Goal: Task Accomplishment & Management: Use online tool/utility

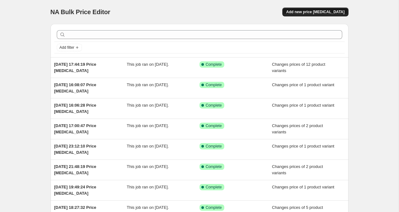
click at [334, 8] on button "Add new price [MEDICAL_DATA]" at bounding box center [316, 12] width 66 height 9
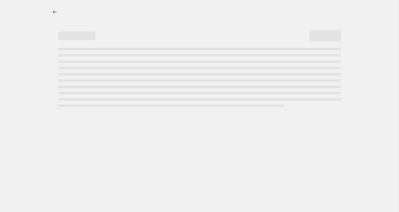
select select "percentage"
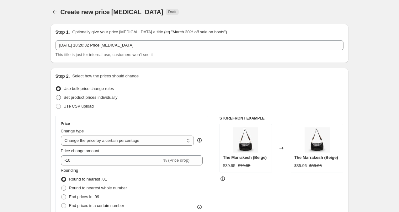
click at [56, 97] on span at bounding box center [58, 97] width 5 height 5
click at [56, 95] on input "Set product prices individually" at bounding box center [56, 95] width 0 height 0
radio input "true"
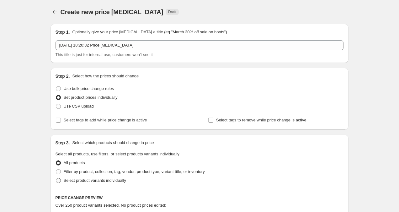
click at [58, 181] on span at bounding box center [58, 180] width 5 height 5
click at [56, 178] on input "Select product variants individually" at bounding box center [56, 178] width 0 height 0
radio input "true"
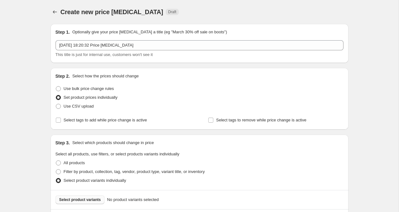
click at [69, 199] on span "Select product variants" at bounding box center [80, 199] width 42 height 5
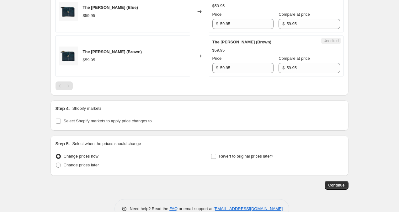
scroll to position [388, 0]
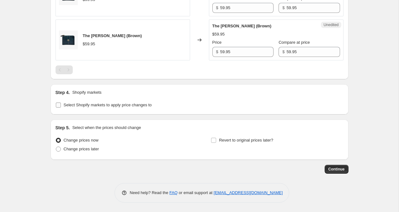
click at [57, 102] on span at bounding box center [59, 105] width 6 height 6
click at [57, 102] on input "Select Shopify markets to apply price changes to" at bounding box center [58, 104] width 5 height 5
checkbox input "true"
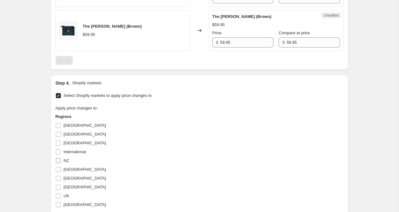
click at [60, 159] on input "NZ" at bounding box center [58, 160] width 5 height 5
checkbox input "true"
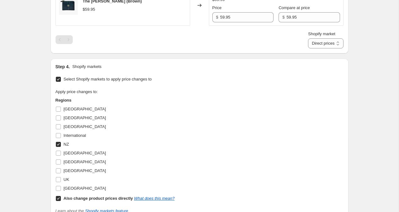
scroll to position [426, 0]
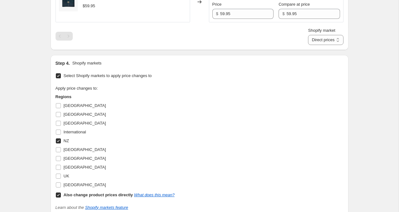
click at [59, 195] on input "Also change product prices directly What does this mean?" at bounding box center [58, 194] width 5 height 5
checkbox input "false"
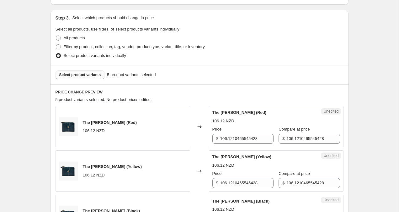
scroll to position [187, 0]
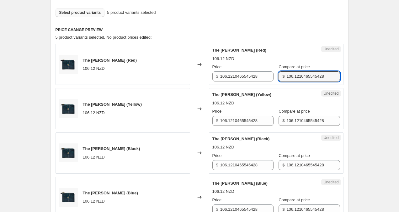
drag, startPoint x: 281, startPoint y: 78, endPoint x: 352, endPoint y: 78, distance: 70.9
click at [352, 78] on div "Create new price change job. This page is ready Create new price change job Dra…" at bounding box center [199, 178] width 313 height 730
drag, startPoint x: 322, startPoint y: 76, endPoint x: 269, endPoint y: 76, distance: 53.1
click at [269, 76] on div "Price $ 106.1210465545428 Compare at price $ 106.1210465545428" at bounding box center [277, 73] width 128 height 18
drag, startPoint x: 300, startPoint y: 75, endPoint x: 276, endPoint y: 74, distance: 24.2
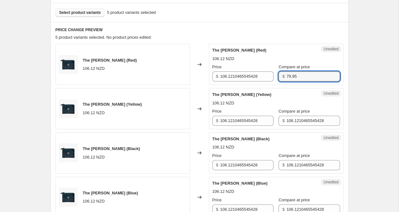
click at [279, 74] on div "$ 79.95" at bounding box center [309, 76] width 61 height 10
type input "79.95"
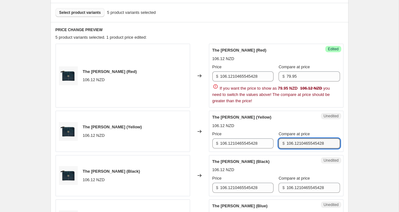
drag, startPoint x: 322, startPoint y: 120, endPoint x: 275, endPoint y: 120, distance: 47.4
click at [275, 120] on div "The Cleo (Yellow) 106.12 NZD Price $ 106.1210465545428 Compare at price $ 106.1…" at bounding box center [277, 131] width 128 height 34
drag, startPoint x: 324, startPoint y: 143, endPoint x: 255, endPoint y: 143, distance: 69.7
click at [255, 143] on div "Price $ 106.1210465545428 Compare at price $ 106.1210465545428" at bounding box center [277, 140] width 128 height 18
paste input "79.95"
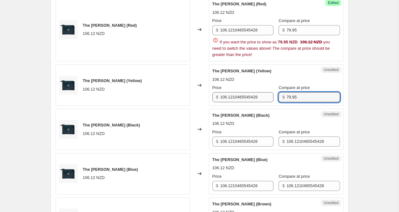
scroll to position [257, 0]
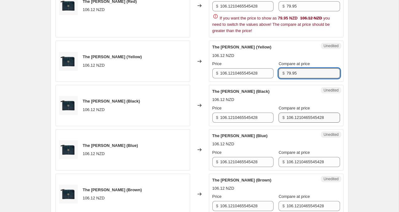
type input "79.95"
drag, startPoint x: 324, startPoint y: 116, endPoint x: 258, endPoint y: 116, distance: 66.2
click at [258, 116] on div "The Cleo (Black) 106.12 NZD Price $ 106.1210465545428 Compare at price $ 106.12…" at bounding box center [277, 105] width 128 height 34
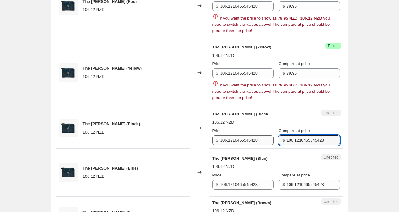
drag, startPoint x: 322, startPoint y: 138, endPoint x: 245, endPoint y: 138, distance: 76.6
click at [245, 138] on div "Price $ 106.1210465545428 Compare at price $ 106.1210465545428" at bounding box center [277, 136] width 128 height 18
paste input "79.95"
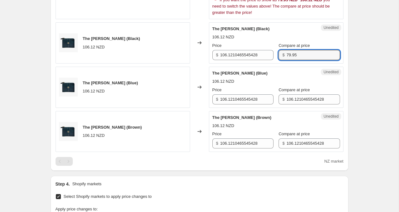
scroll to position [332, 0]
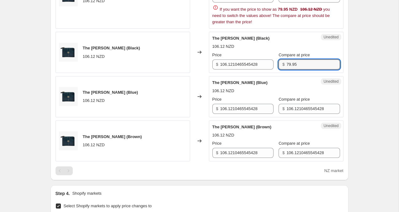
type input "79.95"
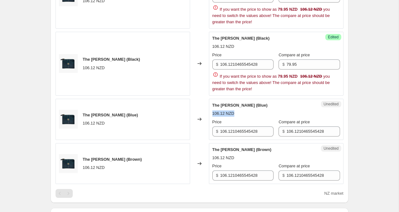
drag, startPoint x: 280, startPoint y: 109, endPoint x: 332, endPoint y: 112, distance: 51.9
click at [332, 112] on div "Unedited The Cleo (Blue) 106.12 NZD Price $ 106.1210465545428 Compare at price …" at bounding box center [276, 119] width 135 height 41
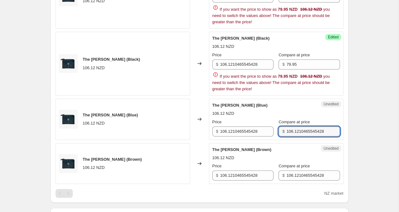
drag, startPoint x: 281, startPoint y: 130, endPoint x: 346, endPoint y: 133, distance: 65.0
click at [346, 133] on div "PRICE CHANGE PREVIEW 5 product variants selected. 3 product prices edited: The …" at bounding box center [200, 39] width 298 height 326
paste input "79.95"
type input "79.95"
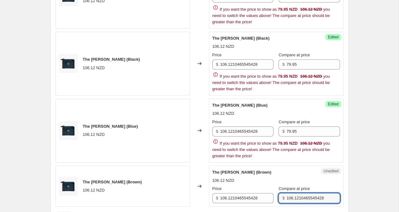
drag, startPoint x: 281, startPoint y: 175, endPoint x: 361, endPoint y: 174, distance: 79.7
click at [361, 174] on div "Create new price change job. This page is ready Create new price change job Dra…" at bounding box center [199, 78] width 399 height 820
drag, startPoint x: 282, startPoint y: 196, endPoint x: 351, endPoint y: 198, distance: 69.1
click at [351, 198] on div "Create new price change job. This page is ready Create new price change job Dra…" at bounding box center [199, 78] width 313 height 820
paste input "79.95"
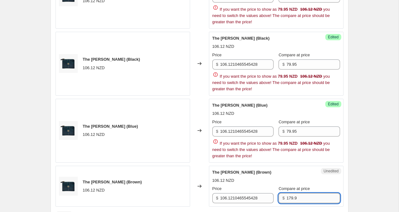
click at [287, 198] on input "179.9" at bounding box center [313, 198] width 53 height 10
type input "79.95"
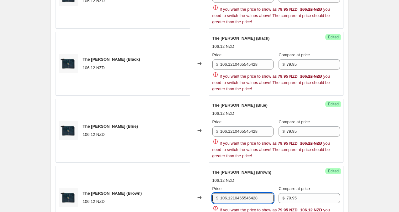
drag, startPoint x: 262, startPoint y: 197, endPoint x: 194, endPoint y: 193, distance: 68.9
click at [194, 193] on div "The Cleo (Brown) 106.12 NZD Changed to Success Edited The Cleo (Brown) 106.12 N…" at bounding box center [200, 197] width 288 height 64
drag, startPoint x: 239, startPoint y: 195, endPoint x: 208, endPoint y: 195, distance: 31.1
click at [208, 195] on div "The Cleo (Brown) 106.12 NZD Changed to Success Edited The Cleo (Brown) 106.12 N…" at bounding box center [200, 197] width 288 height 64
type input "59.95"
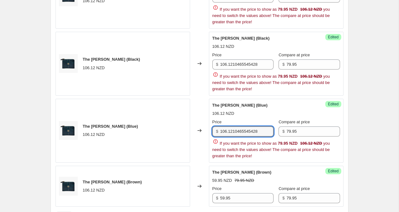
drag, startPoint x: 265, startPoint y: 130, endPoint x: 195, endPoint y: 128, distance: 70.0
click at [195, 128] on div "The Cleo (Blue) 106.12 NZD Changed to Success Edited The Cleo (Blue) 106.12 NZD…" at bounding box center [200, 131] width 288 height 64
paste input "59.95"
type input "106.1210465545428"
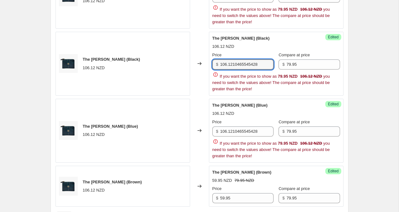
drag, startPoint x: 264, startPoint y: 62, endPoint x: 198, endPoint y: 62, distance: 65.9
click at [198, 62] on div "The Cleo (Black) 106.12 NZD Changed to Success Edited The Cleo (Black) 106.12 N…" at bounding box center [200, 64] width 288 height 64
paste input "59.95"
type input "59.95"
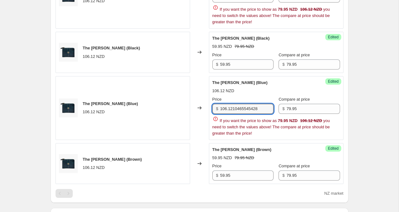
drag, startPoint x: 265, startPoint y: 128, endPoint x: 200, endPoint y: 128, distance: 64.7
click at [201, 128] on div "The Cleo (Blue) 106.12 NZD Changed to Success Edited The Cleo (Blue) 106.12 NZD…" at bounding box center [200, 108] width 288 height 64
drag, startPoint x: 267, startPoint y: 108, endPoint x: 219, endPoint y: 108, distance: 47.4
click at [219, 108] on div "$ 106.1210465545428" at bounding box center [243, 109] width 61 height 10
paste input "59.95"
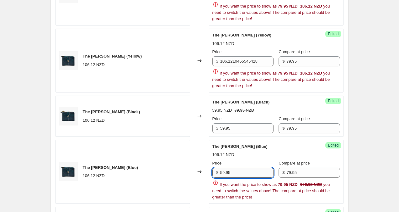
scroll to position [264, 0]
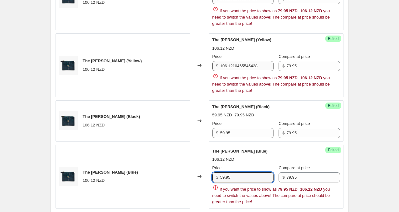
type input "59.95"
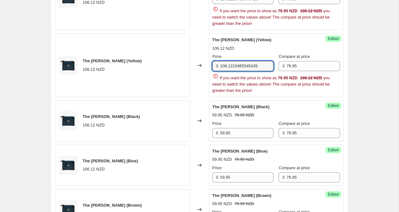
drag, startPoint x: 268, startPoint y: 65, endPoint x: 218, endPoint y: 65, distance: 49.9
click at [218, 65] on div "$ 106.1210465545428" at bounding box center [243, 66] width 61 height 10
paste input "59.95"
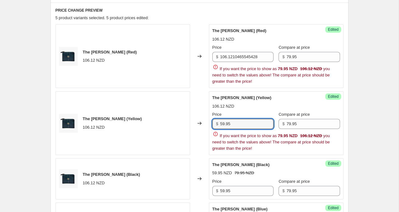
scroll to position [199, 0]
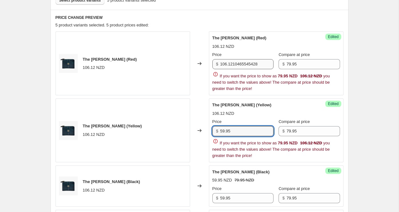
type input "59.95"
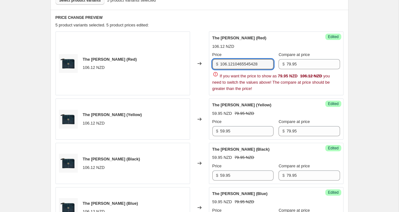
drag, startPoint x: 266, startPoint y: 63, endPoint x: 199, endPoint y: 63, distance: 67.5
click at [199, 63] on div "The Cleo (Red) 106.12 NZD Changed to Success Edited The Cleo (Red) 106.12 NZD P…" at bounding box center [200, 63] width 288 height 64
paste input "59.95"
type input "59.95"
click at [368, 72] on div "Create new price change job. This page is ready Create new price change job Dra…" at bounding box center [199, 177] width 399 height 752
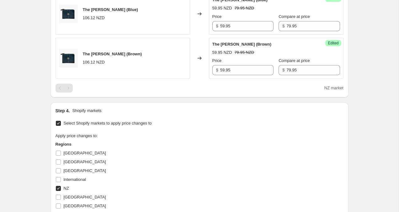
scroll to position [518, 0]
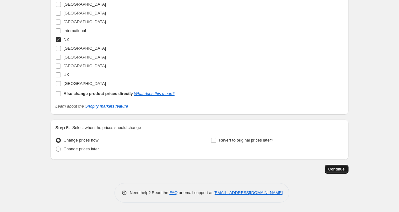
click at [340, 172] on button "Continue" at bounding box center [337, 168] width 24 height 9
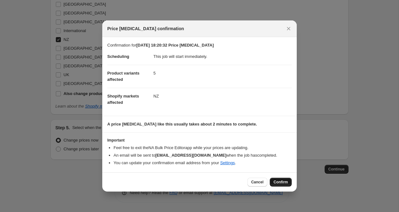
click at [281, 182] on span "Confirm" at bounding box center [281, 181] width 14 height 5
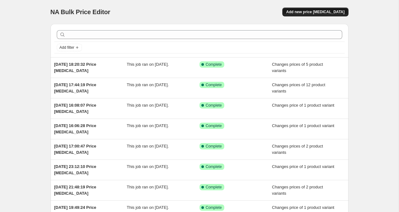
click at [320, 10] on span "Add new price [MEDICAL_DATA]" at bounding box center [315, 11] width 58 height 5
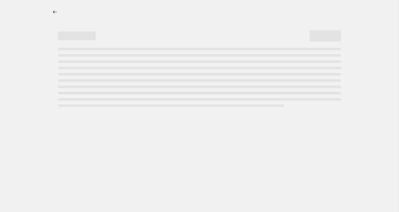
select select "percentage"
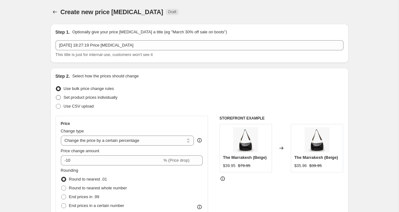
click at [61, 95] on label "Set product prices individually" at bounding box center [87, 97] width 62 height 9
click at [56, 95] on input "Set product prices individually" at bounding box center [56, 95] width 0 height 0
radio input "true"
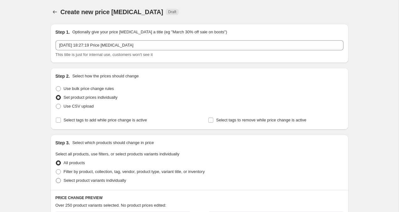
click at [59, 180] on span at bounding box center [58, 180] width 5 height 5
click at [56, 178] on input "Select product variants individually" at bounding box center [56, 178] width 0 height 0
radio input "true"
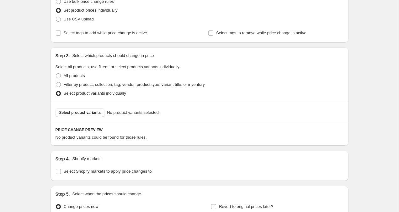
scroll to position [124, 0]
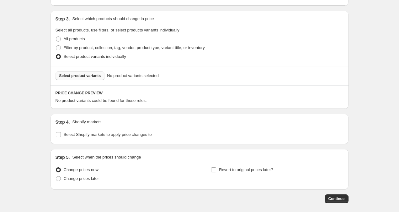
click at [98, 73] on span "Select product variants" at bounding box center [80, 75] width 42 height 5
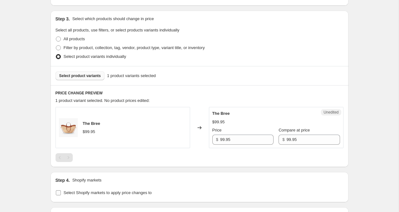
click at [58, 191] on input "Select Shopify markets to apply price changes to" at bounding box center [58, 192] width 5 height 5
checkbox input "true"
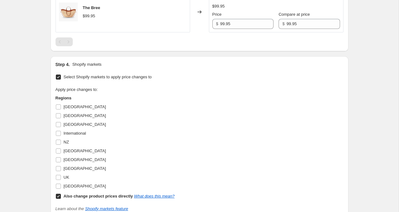
scroll to position [243, 0]
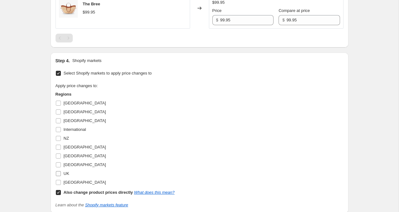
click at [58, 174] on input "UK" at bounding box center [58, 173] width 5 height 5
checkbox input "true"
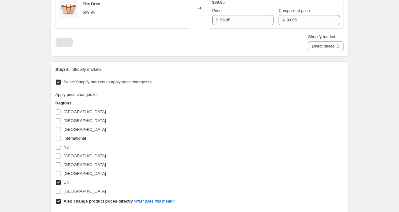
click at [57, 202] on input "Also change product prices directly What does this mean?" at bounding box center [58, 200] width 5 height 5
checkbox input "false"
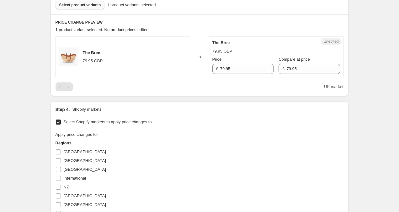
scroll to position [193, 0]
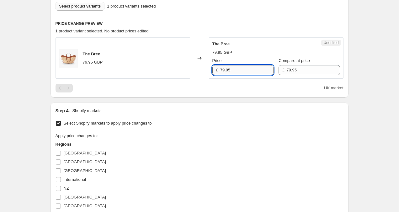
click at [223, 70] on input "79.95" at bounding box center [246, 70] width 53 height 10
type input "59.95"
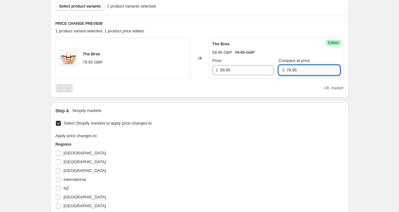
click at [287, 68] on input "79.95" at bounding box center [313, 70] width 53 height 10
type input "59.95"
click at [377, 74] on div "Create new price [MEDICAL_DATA]. This page is ready Create new price [MEDICAL_D…" at bounding box center [199, 83] width 399 height 553
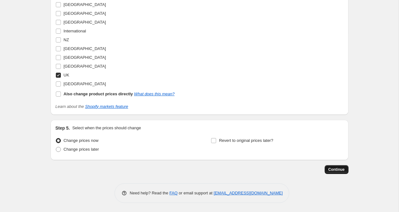
click at [340, 171] on button "Continue" at bounding box center [337, 169] width 24 height 9
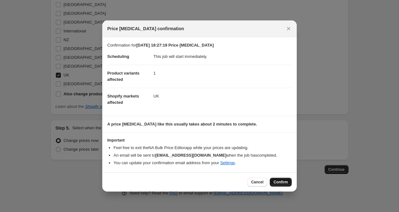
click at [283, 184] on span "Confirm" at bounding box center [281, 181] width 14 height 5
